Goal: Task Accomplishment & Management: Use online tool/utility

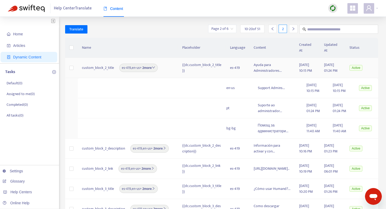
click at [132, 65] on span "en-us" at bounding box center [136, 68] width 8 height 6
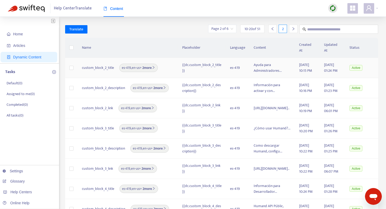
click at [133, 65] on span "en-us" at bounding box center [136, 68] width 8 height 6
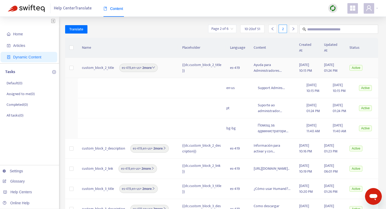
click at [168, 64] on div "custom_block_2_title es-419 , en-us + 2 more" at bounding box center [128, 68] width 92 height 8
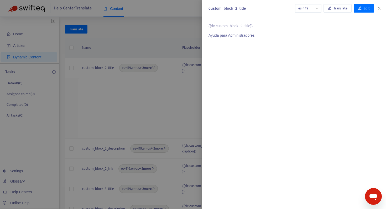
click at [68, 45] on div at bounding box center [193, 104] width 386 height 209
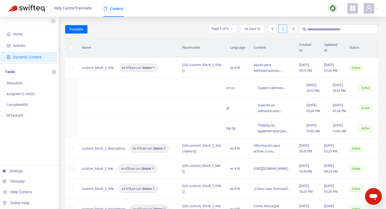
click at [66, 48] on th at bounding box center [71, 48] width 13 height 20
click at [256, 29] on span "10 - 20 of 51" at bounding box center [252, 29] width 16 height 6
click at [228, 30] on input "search" at bounding box center [222, 29] width 22 height 8
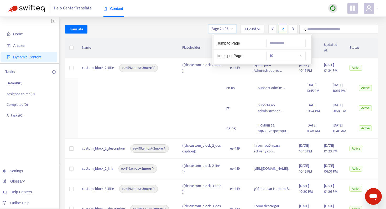
click at [281, 55] on span "10" at bounding box center [285, 56] width 33 height 8
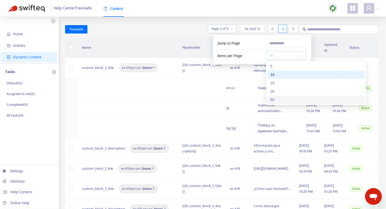
click at [282, 98] on div "50" at bounding box center [315, 100] width 91 height 6
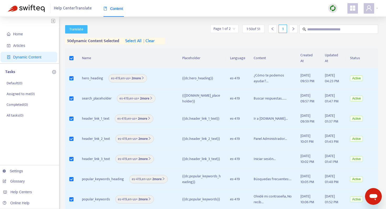
click at [82, 29] on span "Translate" at bounding box center [76, 30] width 14 height 6
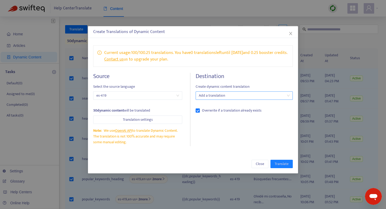
click at [246, 99] on div at bounding box center [241, 96] width 89 height 6
click at [256, 167] on span "Close" at bounding box center [260, 164] width 8 height 6
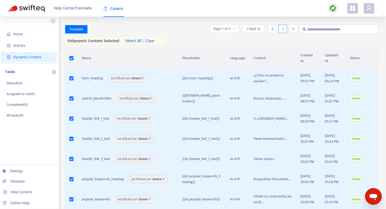
click at [154, 41] on span "| clear" at bounding box center [147, 41] width 13 height 6
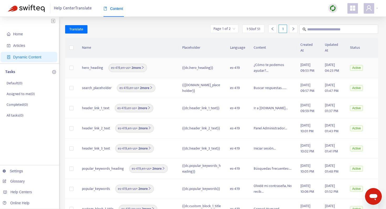
click at [135, 65] on b "2 more" at bounding box center [138, 68] width 14 height 6
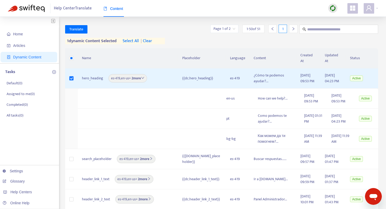
click at [83, 25] on div "Translate Page 1 of 2 1 - 50 of 51 1" at bounding box center [221, 29] width 313 height 9
click at [83, 27] on span "Translate" at bounding box center [76, 30] width 14 height 6
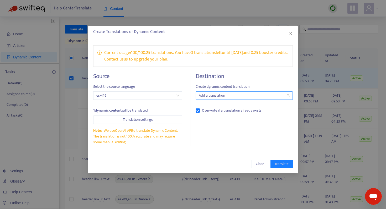
click at [224, 99] on div at bounding box center [241, 96] width 89 height 6
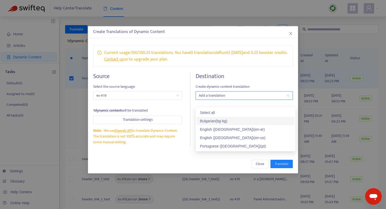
click at [229, 121] on div "Bulgarian ( bg-bg )" at bounding box center [245, 121] width 91 height 6
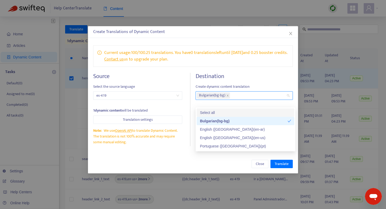
click at [254, 67] on div "Current usage: 100 / 100.25 translations . You have 0 translations left until […" at bounding box center [192, 56] width 199 height 22
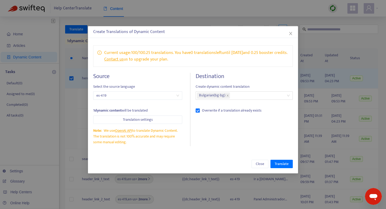
click at [291, 30] on div "Create Translations of Dynamic Content" at bounding box center [192, 32] width 199 height 6
click at [257, 167] on span "Close" at bounding box center [260, 164] width 8 height 6
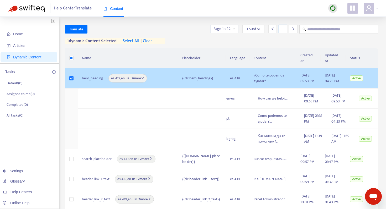
click at [131, 76] on b "2 more" at bounding box center [138, 79] width 14 height 6
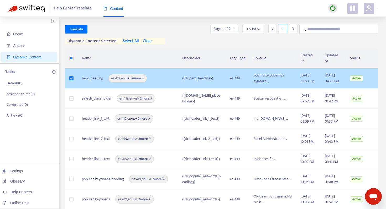
click at [153, 74] on div "hero_heading es-419 , en-us + 2 more" at bounding box center [128, 78] width 92 height 8
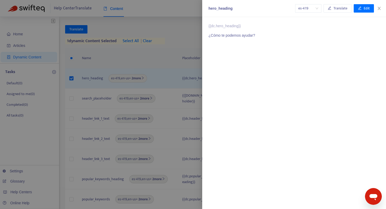
click at [120, 73] on div at bounding box center [193, 104] width 386 height 209
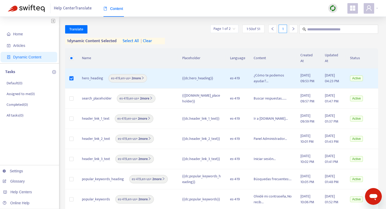
click at [121, 76] on span "en-us" at bounding box center [125, 79] width 8 height 6
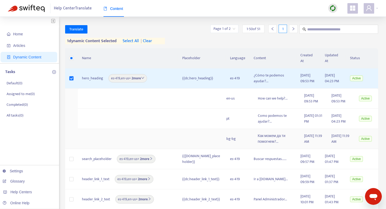
click at [154, 129] on td at bounding box center [121, 139] width 87 height 20
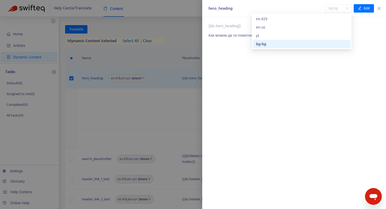
click at [344, 9] on span "bg-bg" at bounding box center [338, 8] width 20 height 8
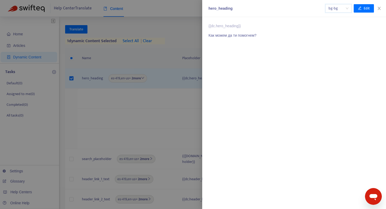
click at [344, 9] on span "bg-bg" at bounding box center [338, 8] width 20 height 8
click at [361, 9] on button "Edit" at bounding box center [363, 8] width 20 height 8
click at [322, 10] on span "Cancel" at bounding box center [319, 9] width 10 height 6
click at [347, 6] on span "bg-bg" at bounding box center [338, 8] width 20 height 8
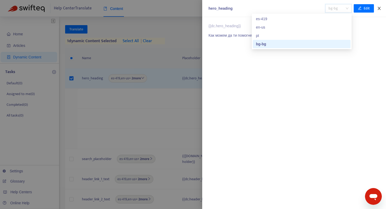
click at [379, 10] on icon "close" at bounding box center [379, 8] width 4 height 4
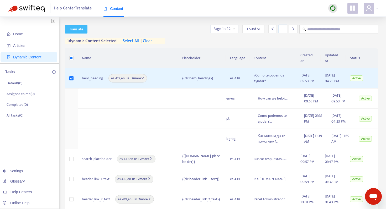
click at [79, 31] on span "Translate" at bounding box center [76, 30] width 14 height 6
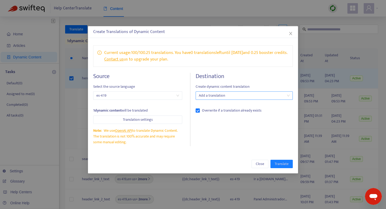
click at [232, 99] on div at bounding box center [241, 96] width 89 height 6
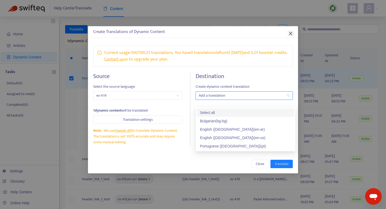
click at [289, 33] on icon "close" at bounding box center [290, 33] width 4 height 4
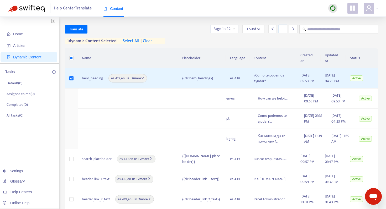
click at [331, 10] on img at bounding box center [332, 8] width 7 height 7
click at [340, 20] on link "Quick Sync" at bounding box center [343, 19] width 22 height 6
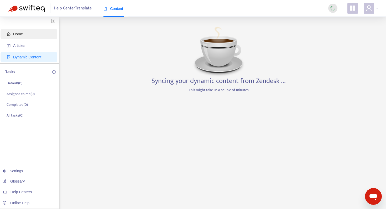
click at [14, 36] on span "Home" at bounding box center [30, 34] width 46 height 10
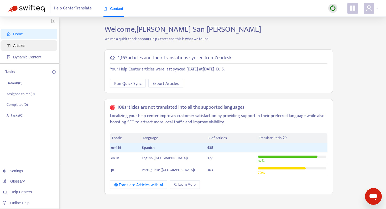
click at [28, 46] on span "Articles" at bounding box center [30, 45] width 46 height 10
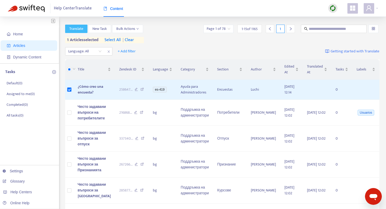
click at [71, 31] on span "Translate" at bounding box center [76, 29] width 14 height 6
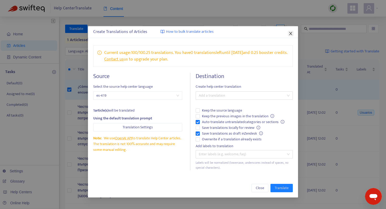
click at [290, 35] on icon "close" at bounding box center [290, 33] width 4 height 4
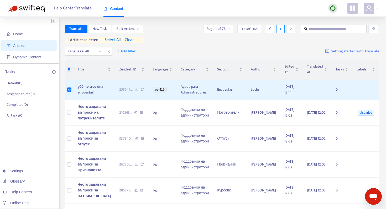
click at [332, 9] on img at bounding box center [332, 8] width 7 height 7
click at [335, 28] on link "Full Sync" at bounding box center [341, 27] width 19 height 6
